Goal: Navigation & Orientation: Find specific page/section

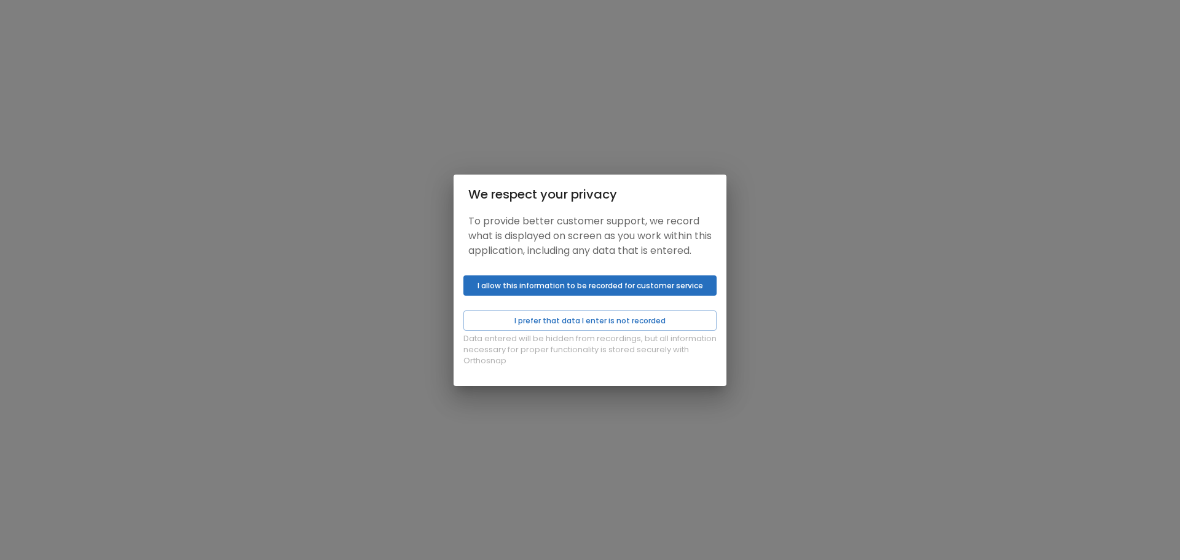
click at [523, 291] on button "I allow this information to be recorded for customer service" at bounding box center [589, 285] width 253 height 20
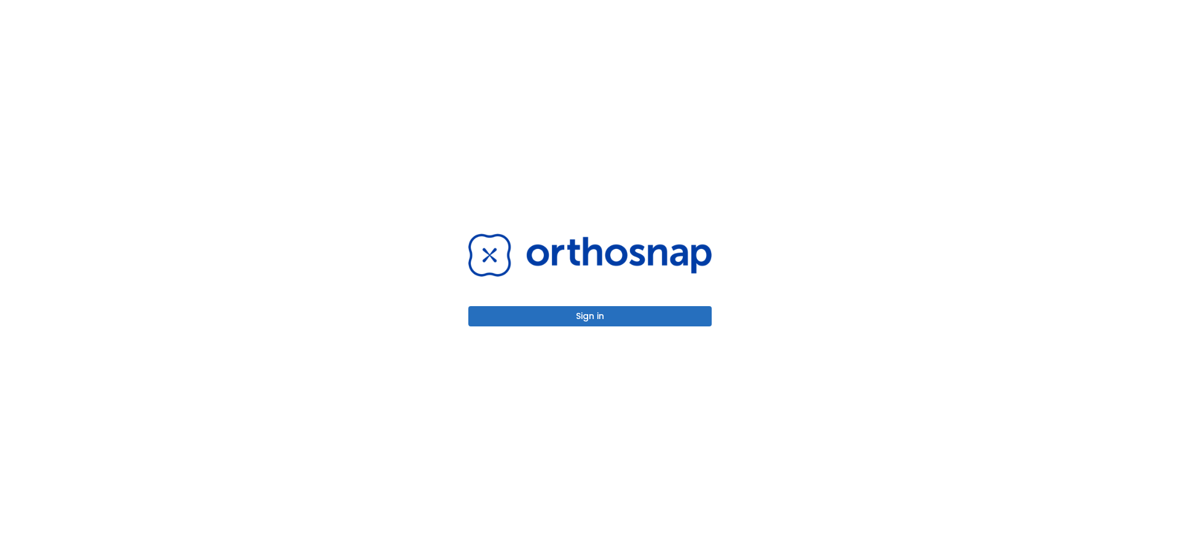
click at [551, 313] on button "Sign in" at bounding box center [589, 316] width 243 height 20
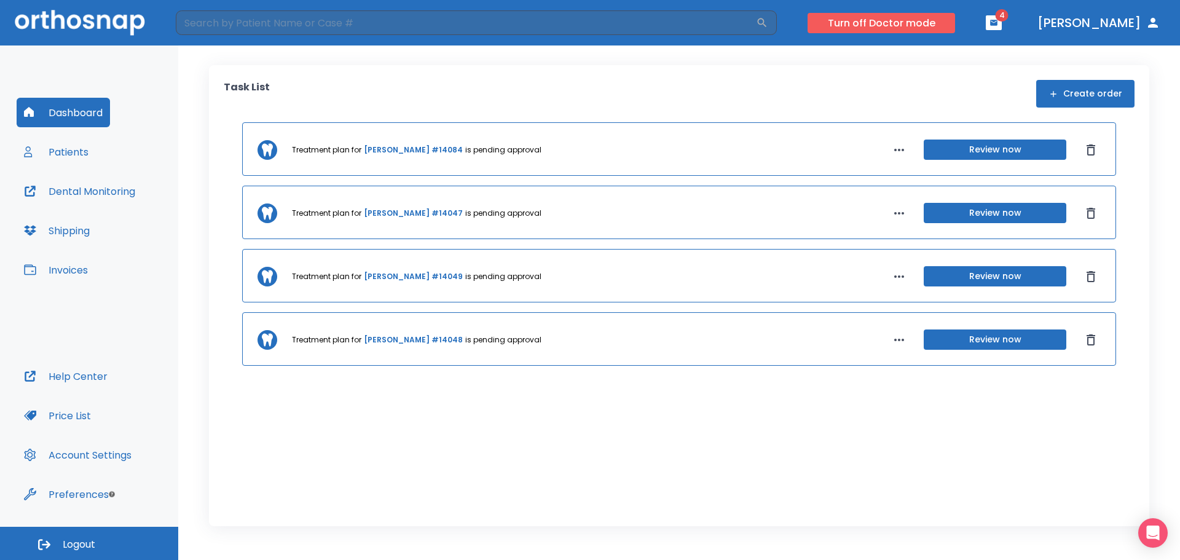
click at [946, 21] on button "Turn off Doctor mode" at bounding box center [880, 23] width 147 height 20
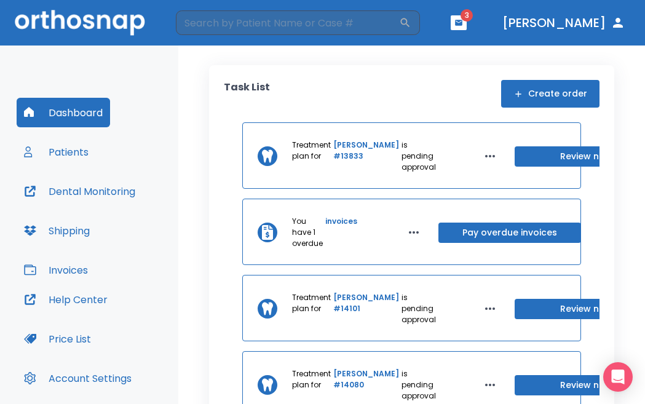
click at [434, 85] on div "Task List Create order" at bounding box center [411, 94] width 375 height 28
